Goal: Task Accomplishment & Management: Manage account settings

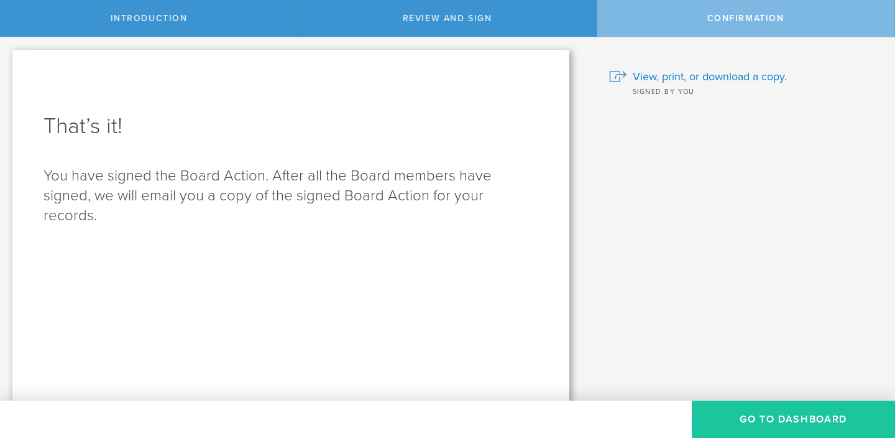
click at [784, 419] on button "Go to Dashboard" at bounding box center [793, 418] width 203 height 37
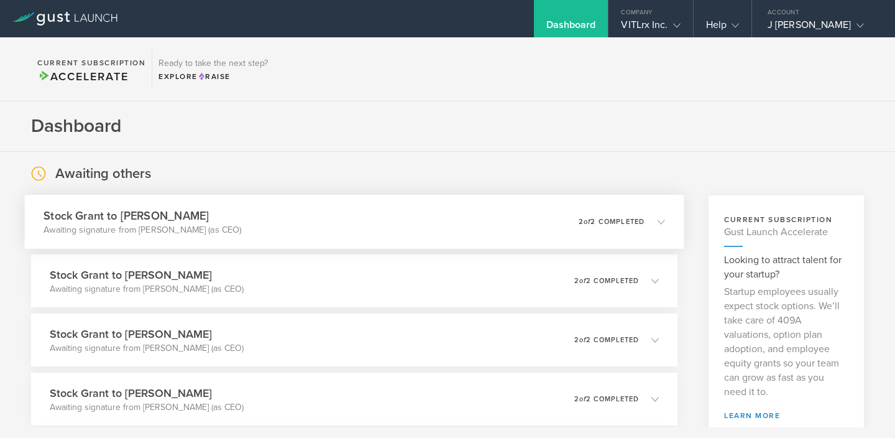
click at [659, 227] on div "0 undeliverable 2 of 2 completed" at bounding box center [622, 221] width 86 height 21
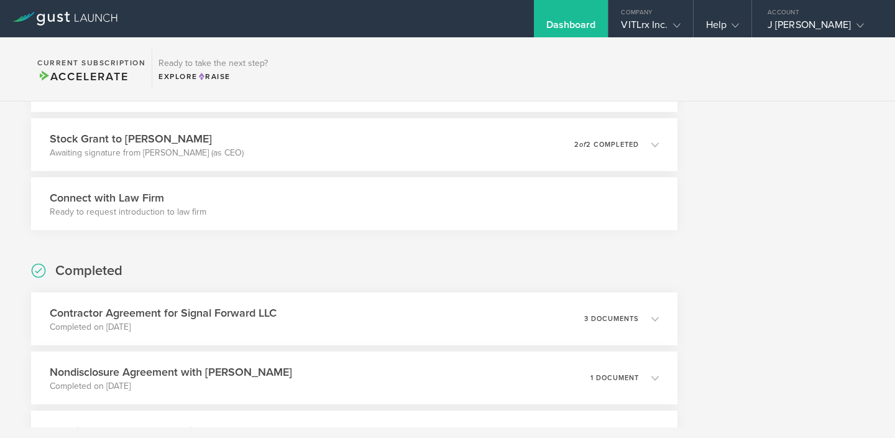
scroll to position [544, 0]
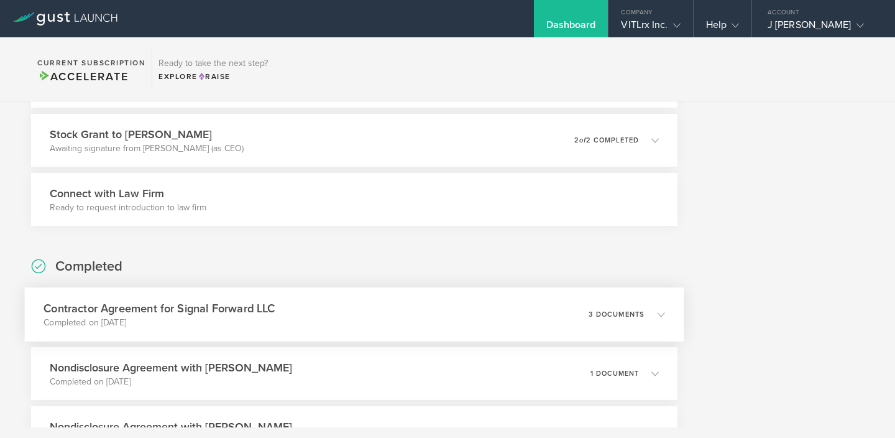
click at [661, 314] on icon at bounding box center [661, 313] width 7 height 7
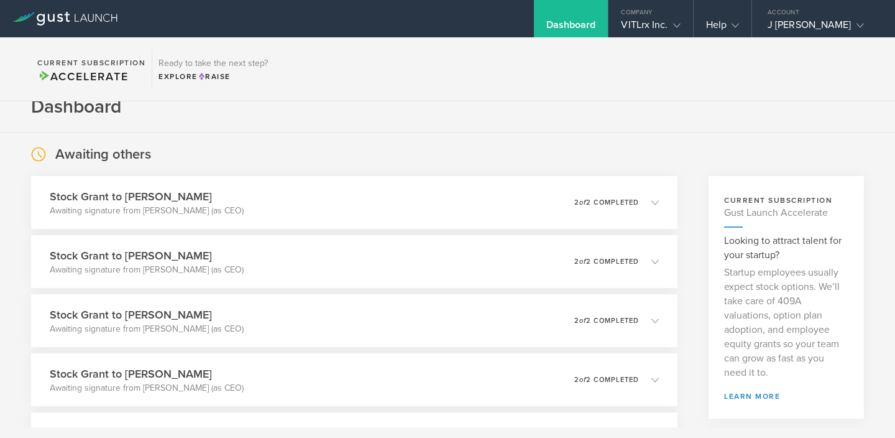
scroll to position [0, 0]
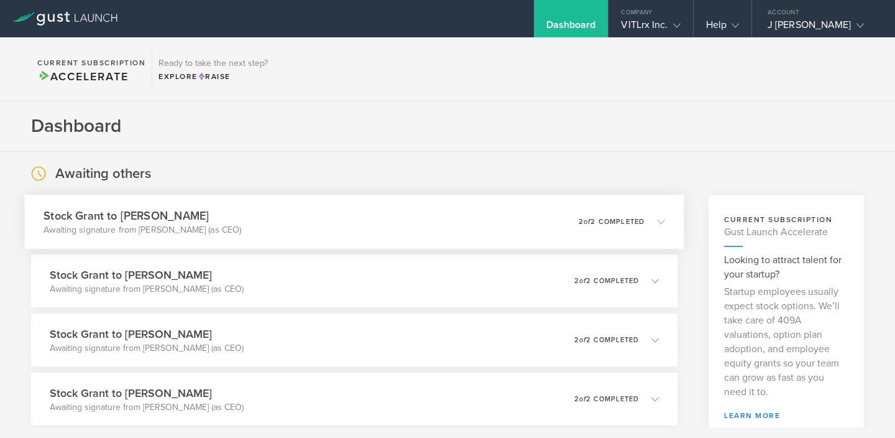
click at [144, 217] on h3 "Stock Grant to [PERSON_NAME]" at bounding box center [143, 215] width 198 height 17
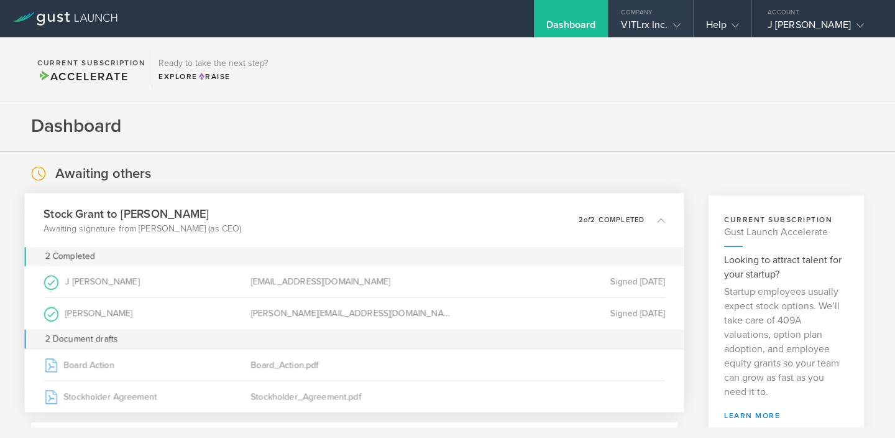
click at [651, 30] on div "VITLrx Inc." at bounding box center [650, 28] width 59 height 19
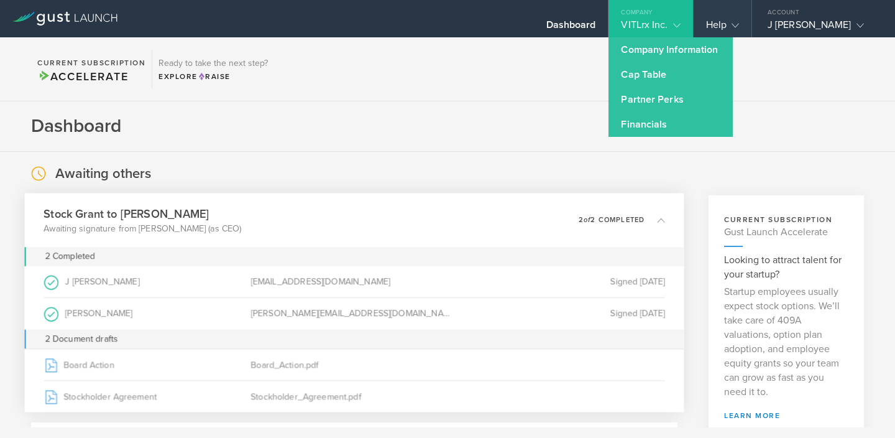
click at [727, 26] on gust-icon at bounding box center [733, 25] width 12 height 12
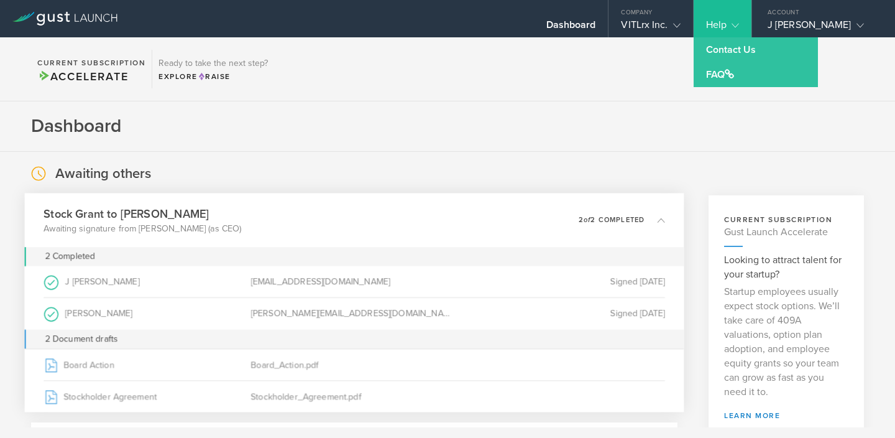
click at [635, 89] on section "Current Subscription Accelerate Ready to take the next step? Explore Raise" at bounding box center [447, 69] width 895 height 64
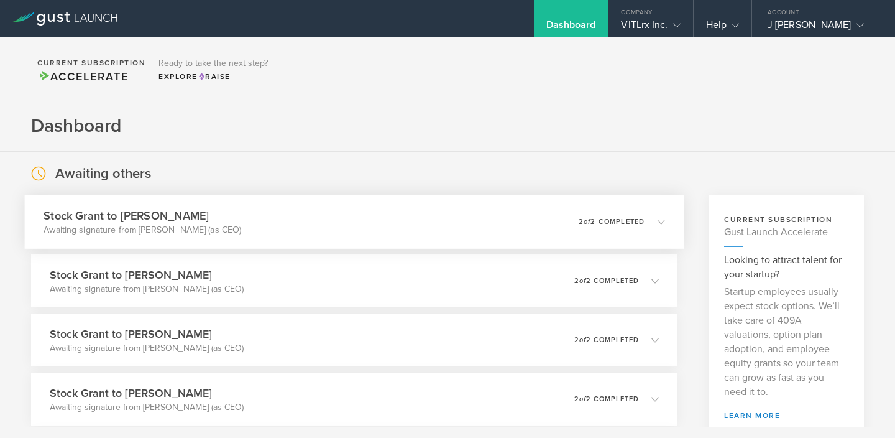
click at [660, 223] on icon at bounding box center [661, 221] width 7 height 7
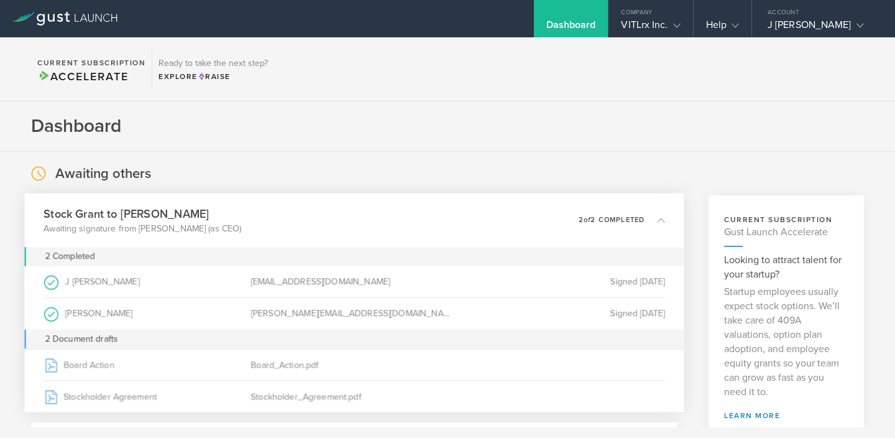
click at [311, 285] on div "[EMAIL_ADDRESS][DOMAIN_NAME]" at bounding box center [353, 281] width 207 height 31
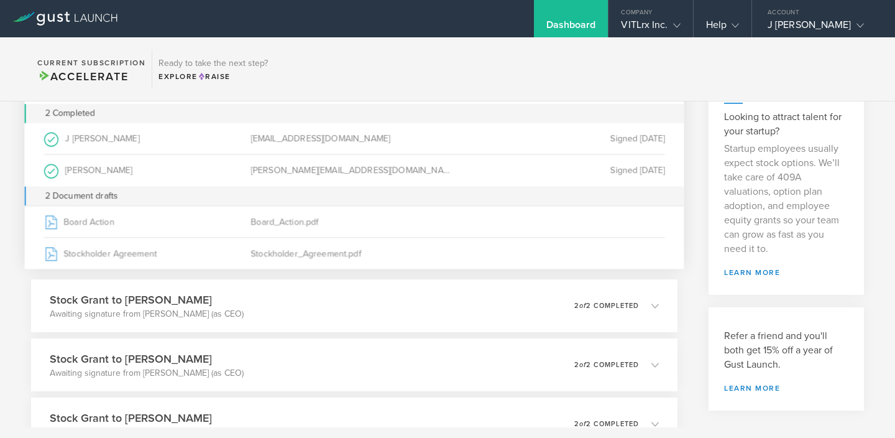
scroll to position [148, 0]
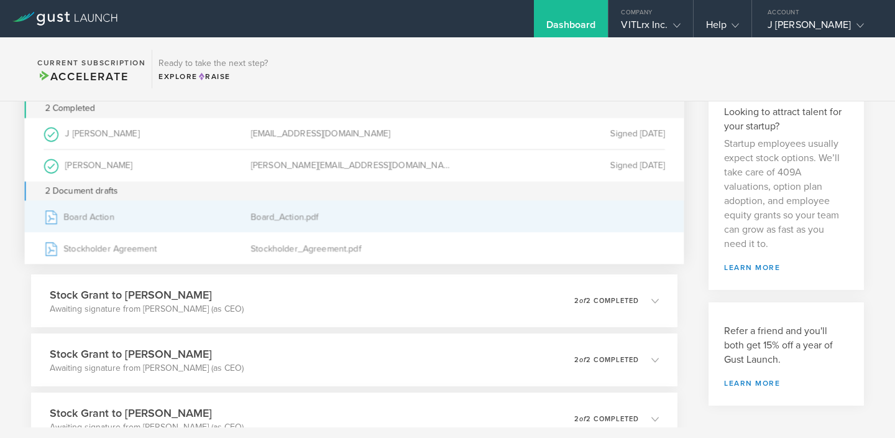
click at [291, 221] on div "Board_Action.pdf" at bounding box center [353, 216] width 207 height 31
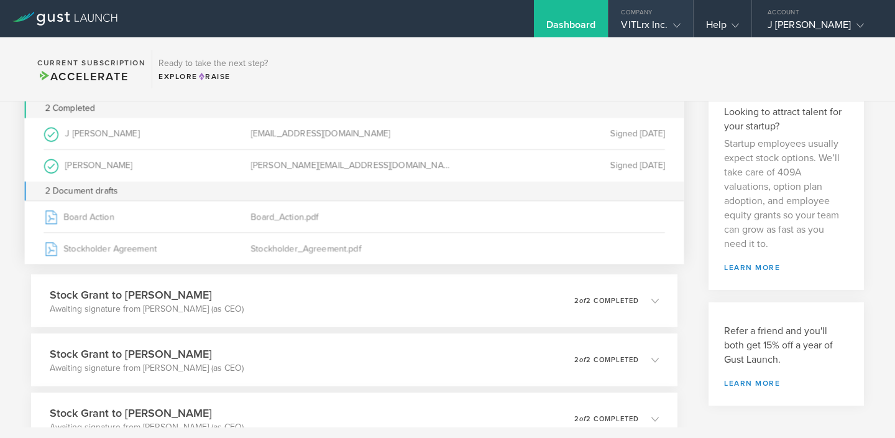
click at [653, 25] on div "VITLrx Inc." at bounding box center [650, 28] width 59 height 19
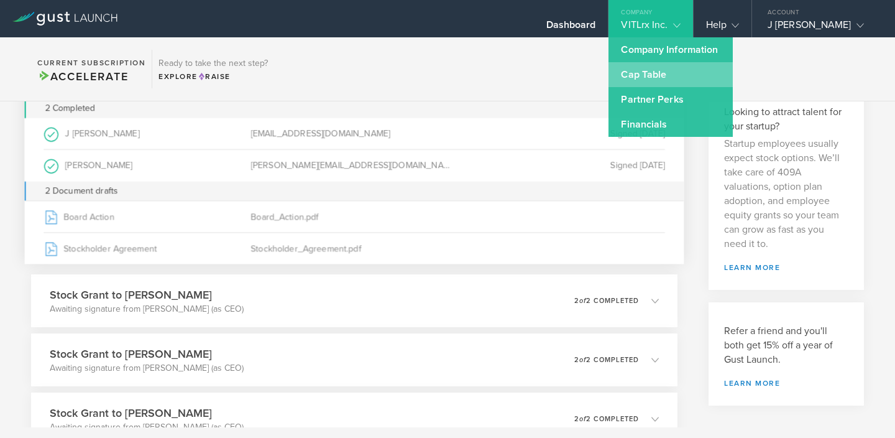
click at [643, 78] on link "Cap Table" at bounding box center [670, 74] width 124 height 25
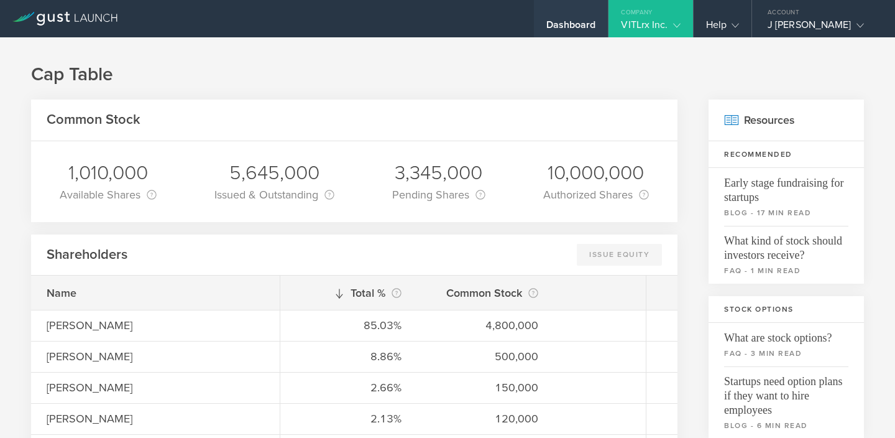
click at [562, 27] on div "Dashboard" at bounding box center [571, 28] width 50 height 19
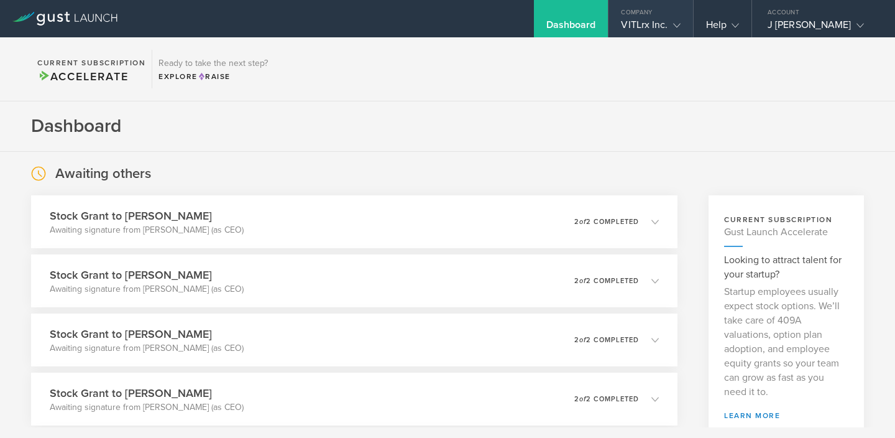
click at [644, 32] on div "VITLrx Inc." at bounding box center [650, 28] width 59 height 19
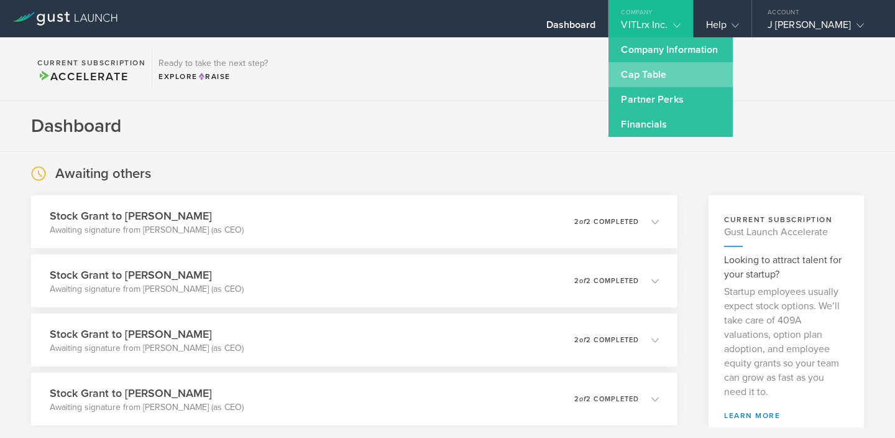
click at [638, 76] on link "Cap Table" at bounding box center [670, 74] width 124 height 25
